Goal: Contribute content

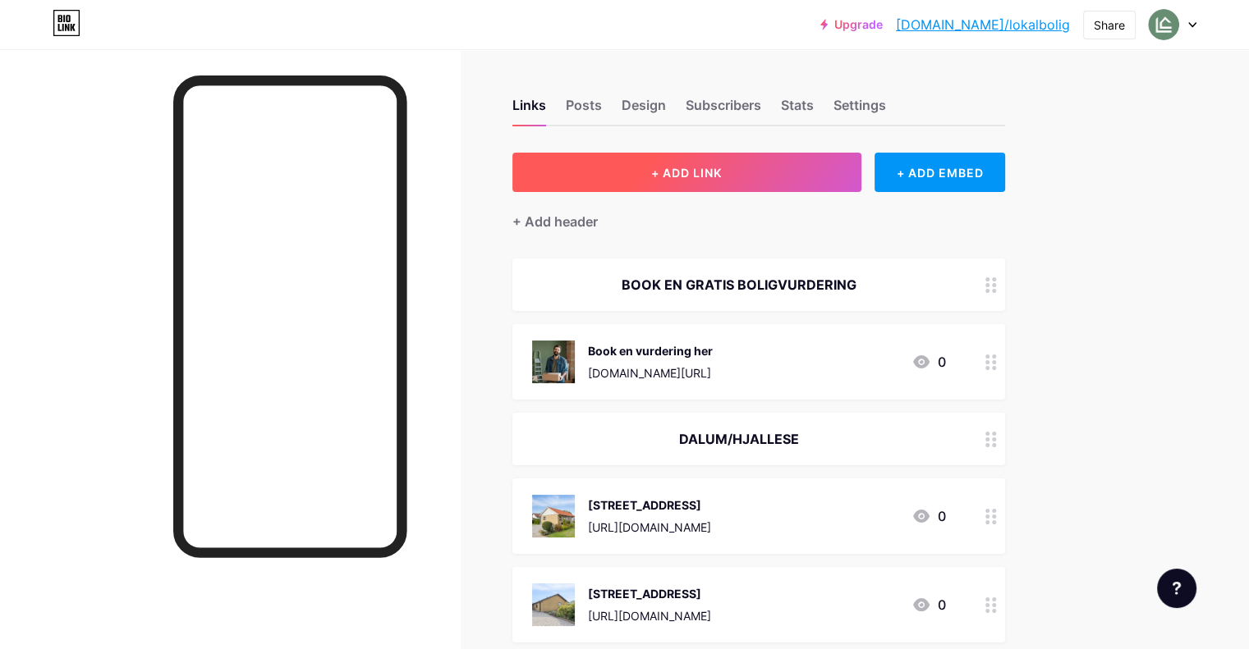
click at [722, 175] on span "+ ADD LINK" at bounding box center [686, 173] width 71 height 14
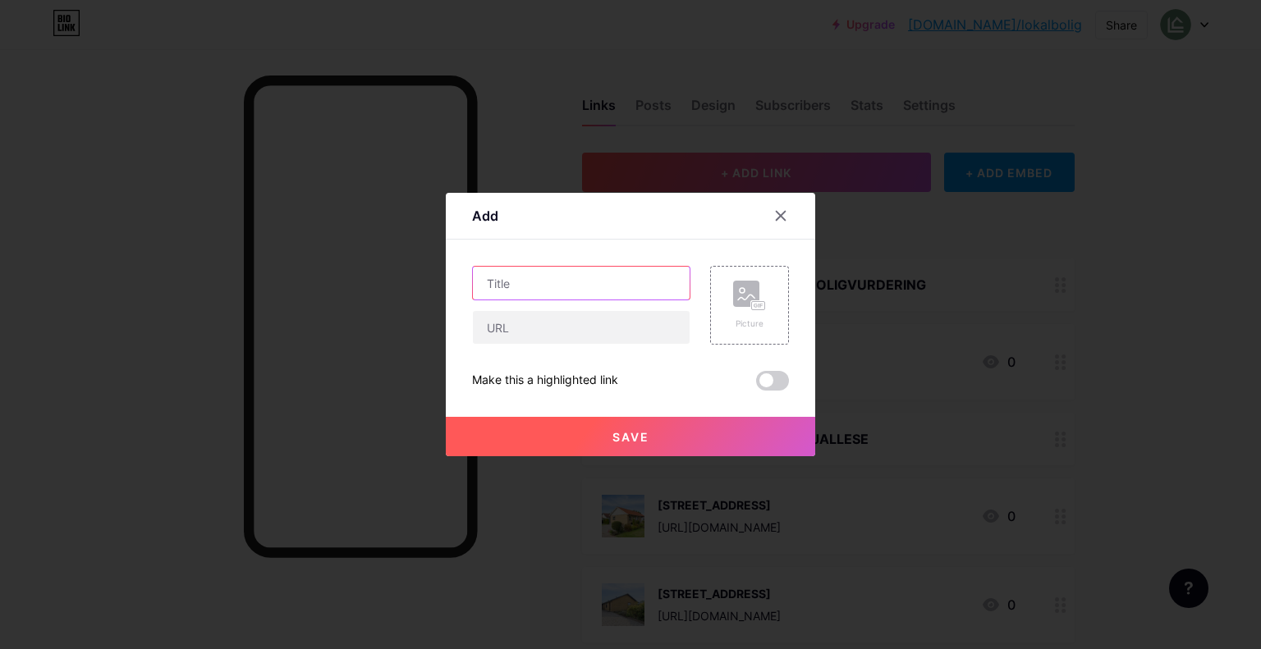
click at [582, 289] on input "text" at bounding box center [581, 283] width 217 height 33
type input "[STREET_ADDRESS]"
click at [589, 327] on input "text" at bounding box center [581, 327] width 217 height 33
paste input "[URL][DOMAIN_NAME]"
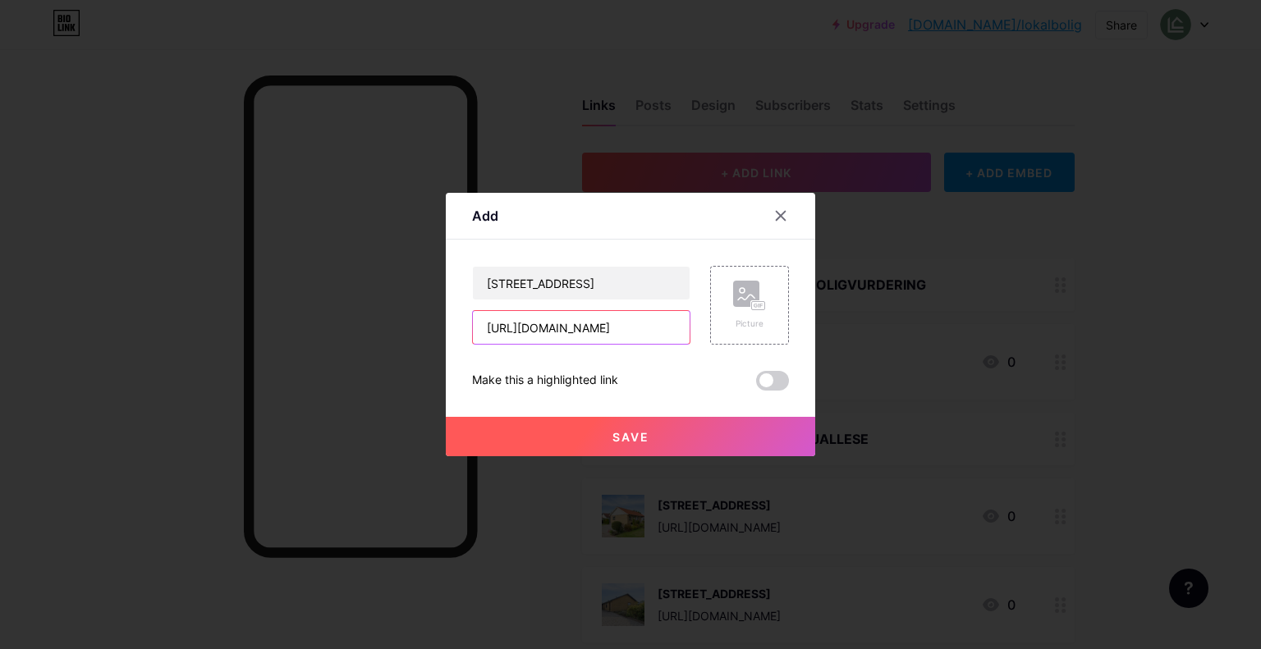
type input "[URL][DOMAIN_NAME]"
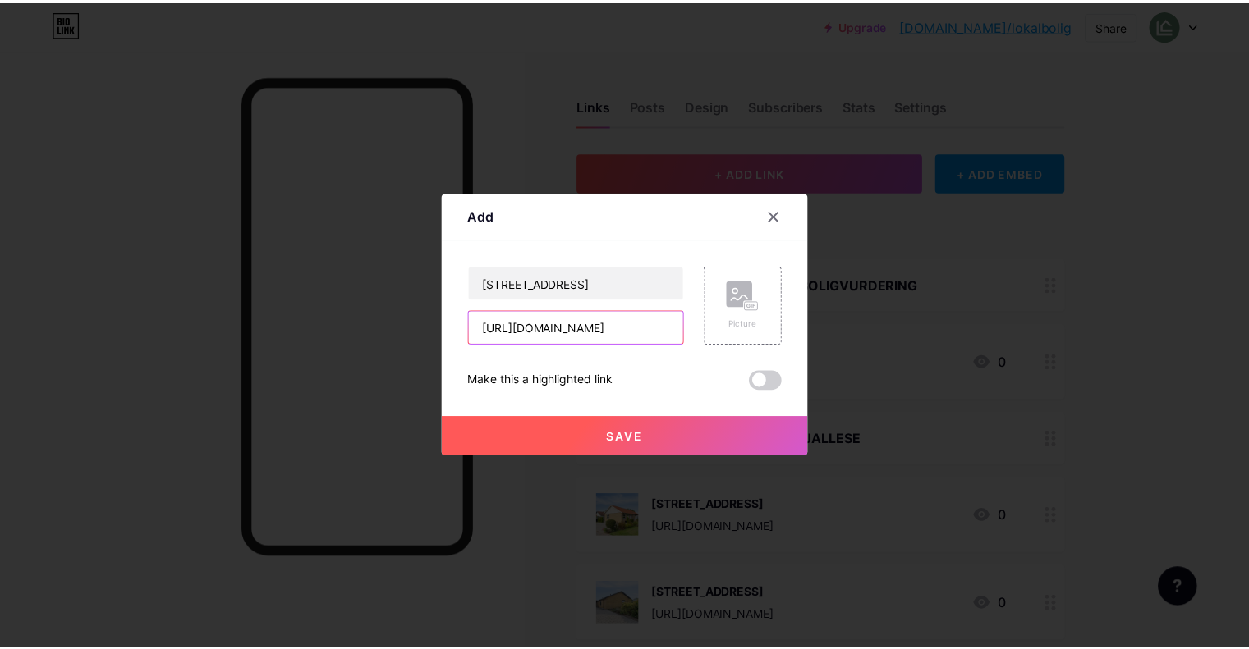
scroll to position [0, 0]
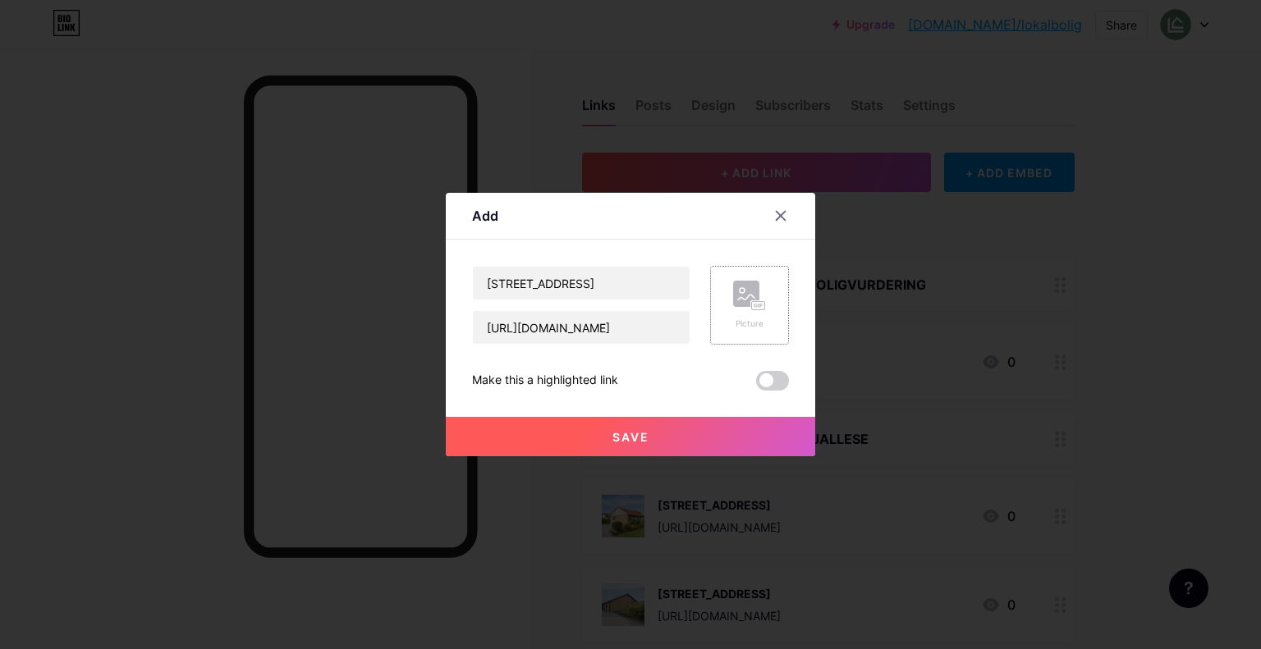
click at [753, 321] on div "Picture" at bounding box center [749, 324] width 33 height 12
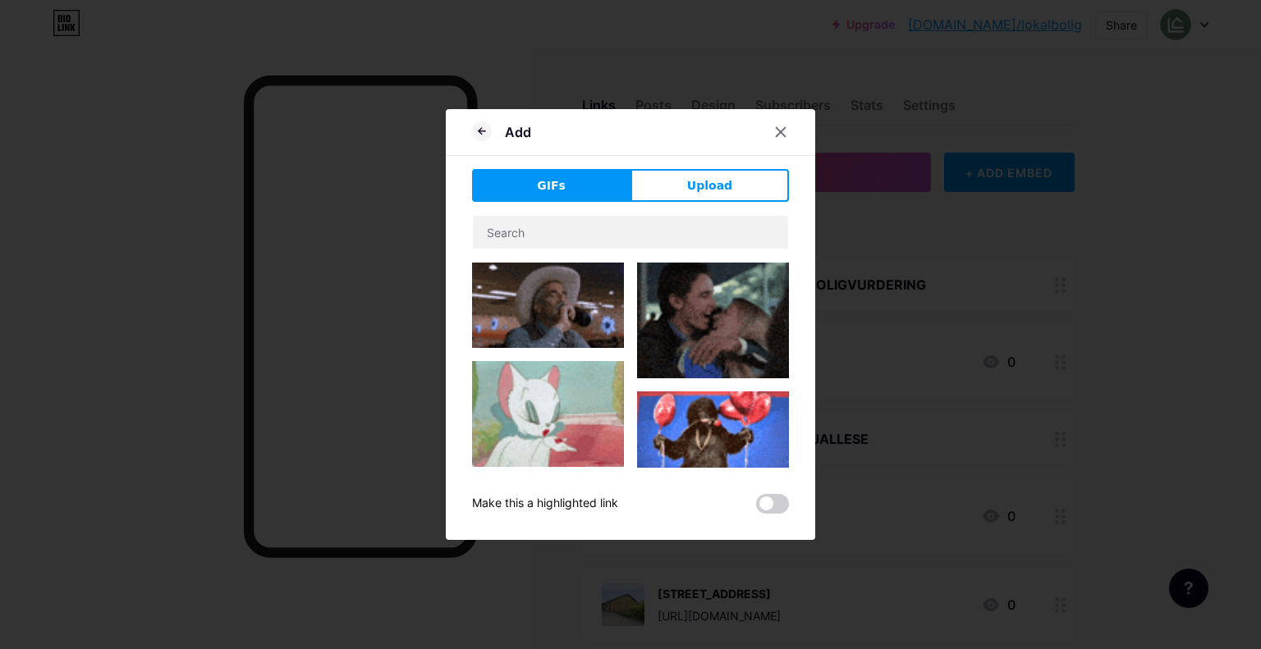
click at [723, 203] on div "GIFs Upload Content YouTube Play YouTube video without leaving your page. ADD V…" at bounding box center [630, 341] width 317 height 345
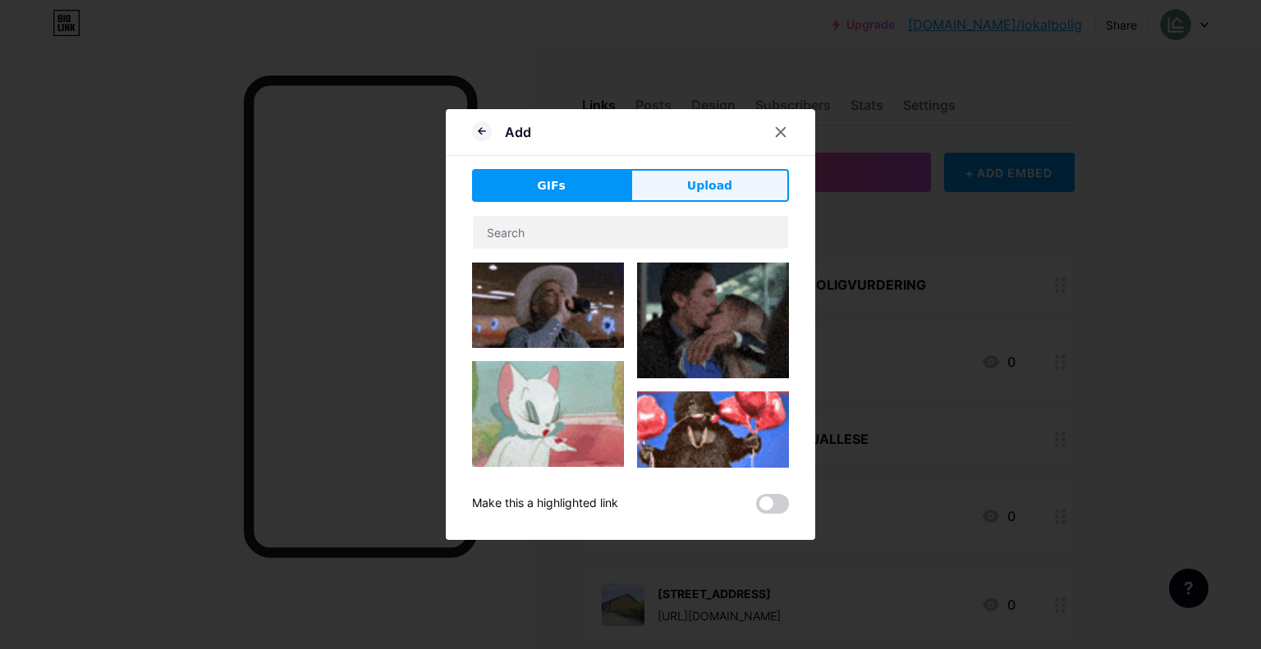
click at [739, 195] on button "Upload" at bounding box center [709, 185] width 158 height 33
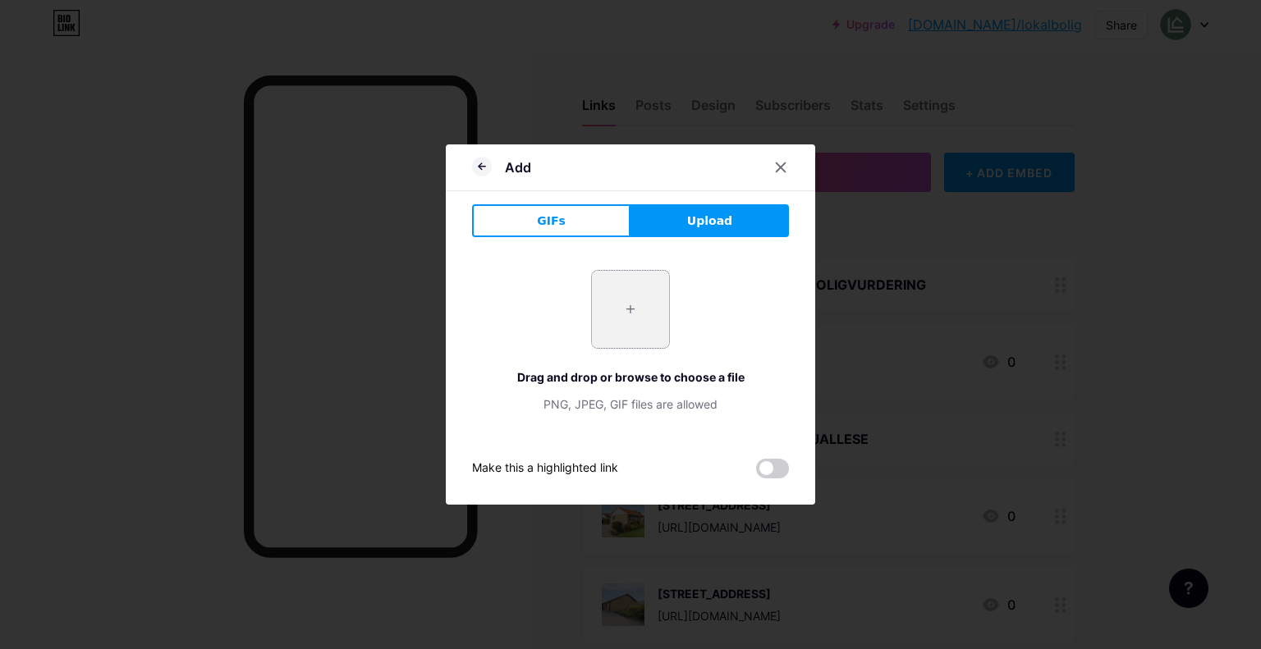
click at [614, 324] on input "file" at bounding box center [630, 309] width 77 height 77
type input "C:\fakepath\DSC02791.webp"
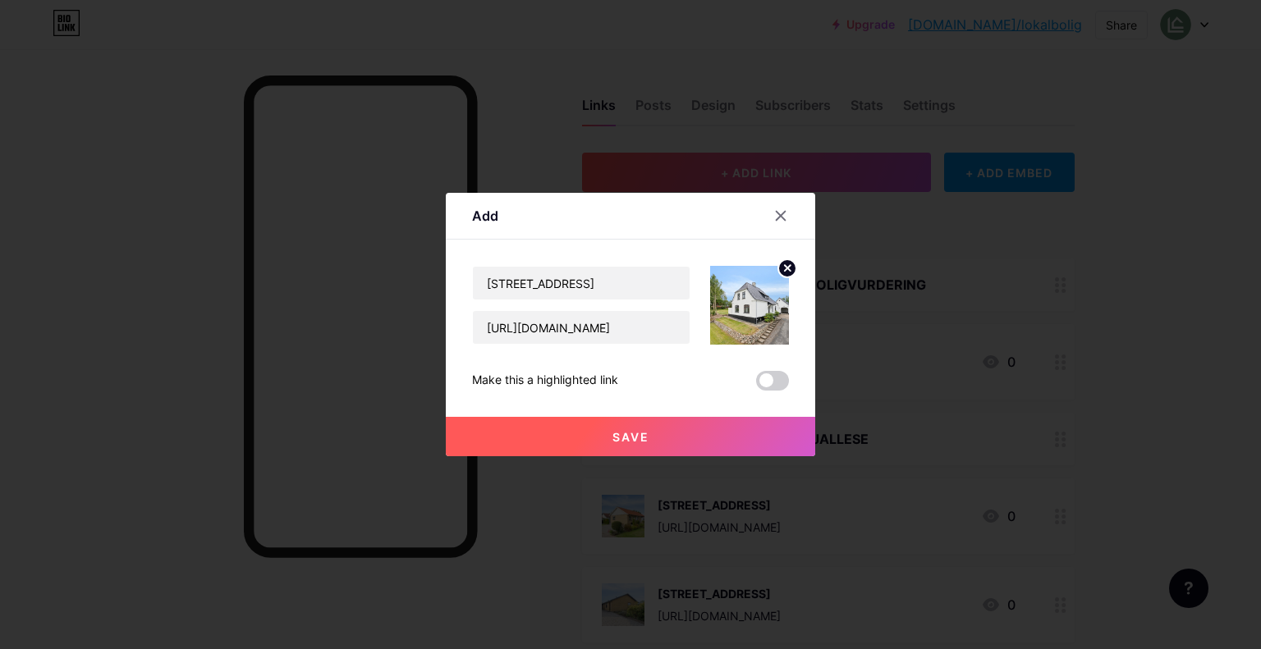
click at [676, 446] on button "Save" at bounding box center [630, 436] width 369 height 39
